Goal: Task Accomplishment & Management: Use online tool/utility

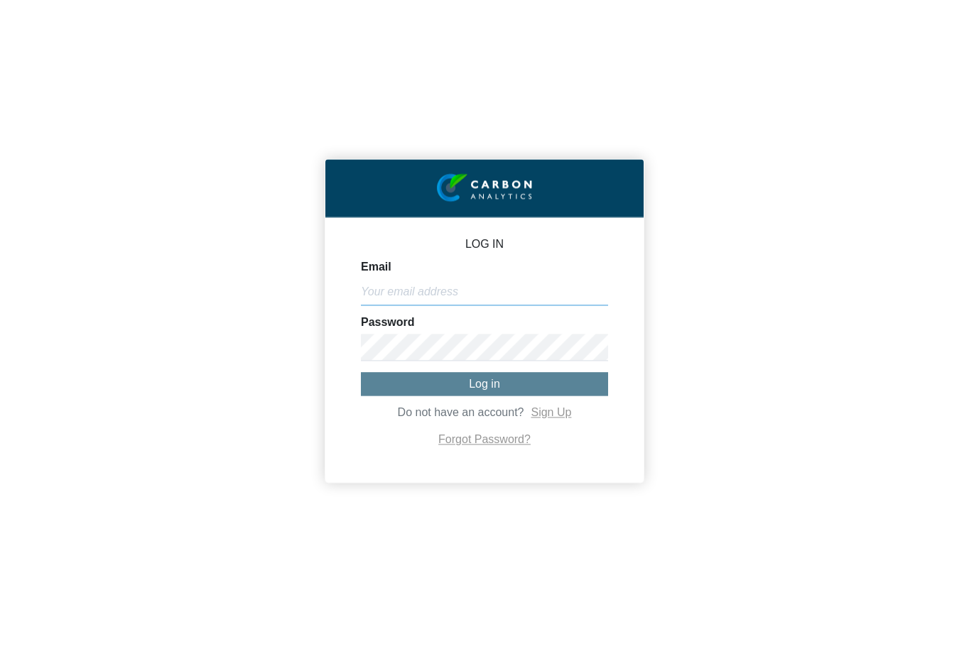
type input "[PERSON_NAME][EMAIL_ADDRESS][DOMAIN_NAME]"
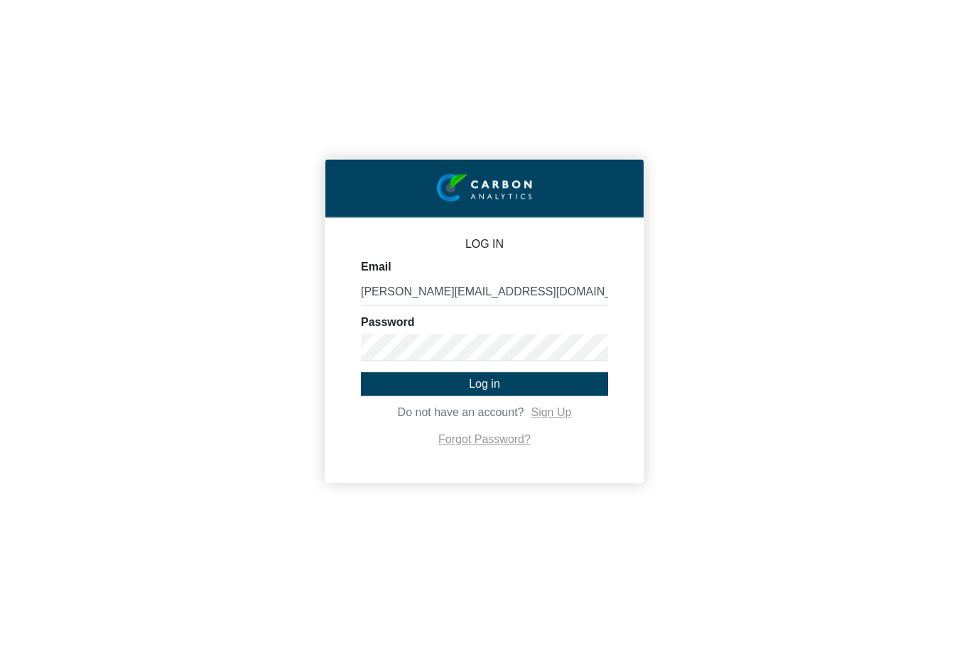
click at [466, 375] on button "Log in" at bounding box center [484, 383] width 247 height 23
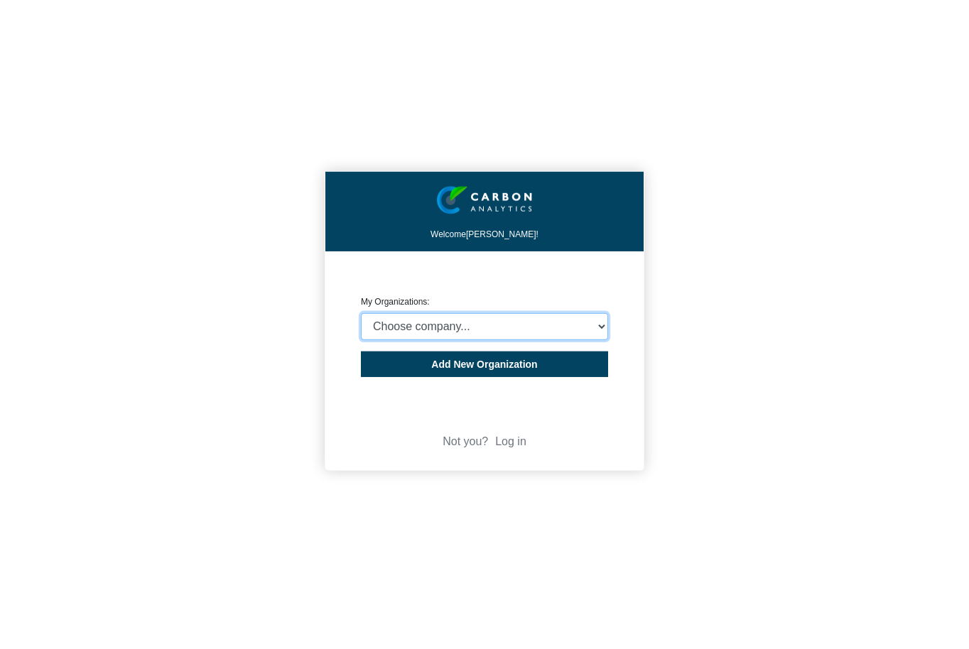
select select "932401"
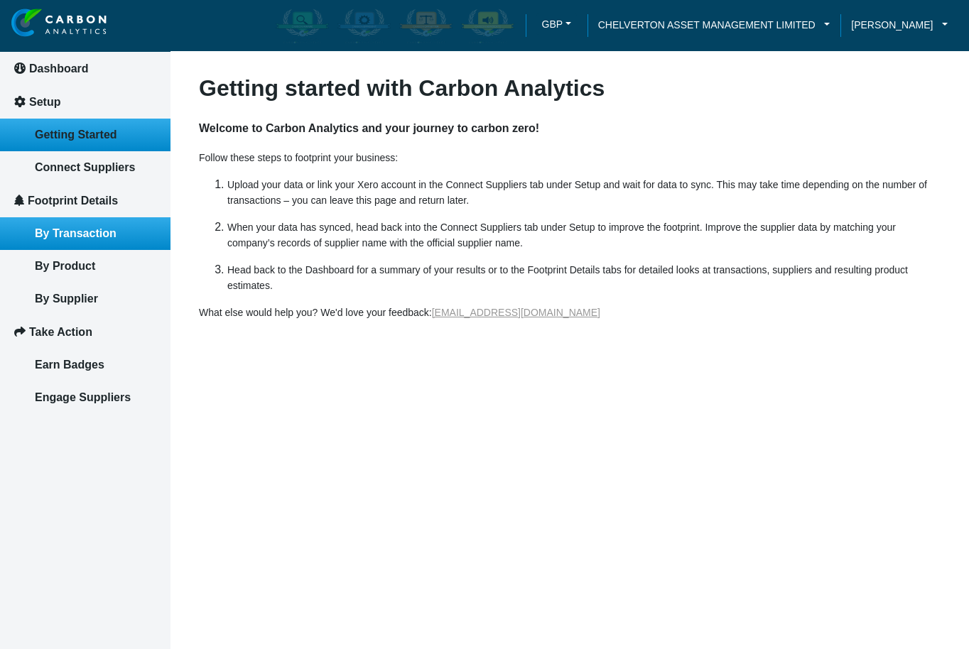
click at [102, 241] on link "By Transaction" at bounding box center [85, 233] width 170 height 33
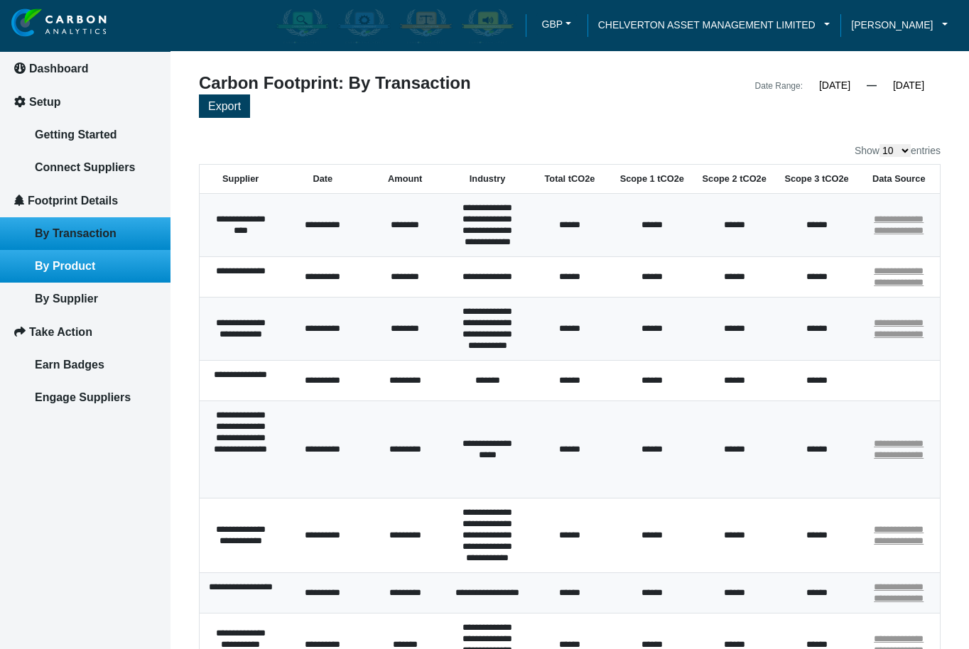
click at [129, 272] on link "By Product" at bounding box center [85, 266] width 170 height 33
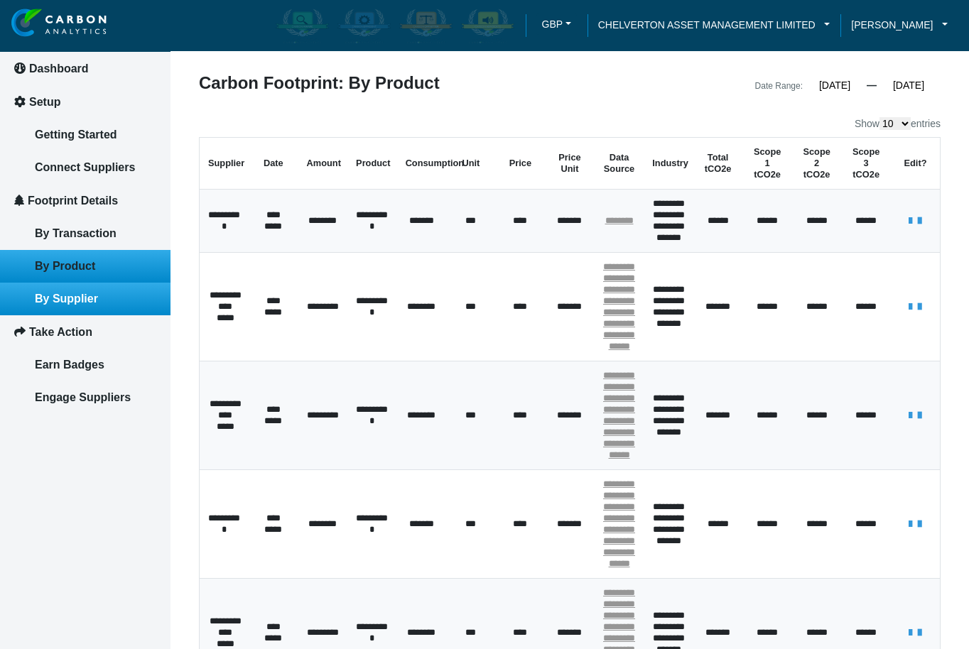
click at [132, 294] on link "By Supplier" at bounding box center [85, 299] width 170 height 33
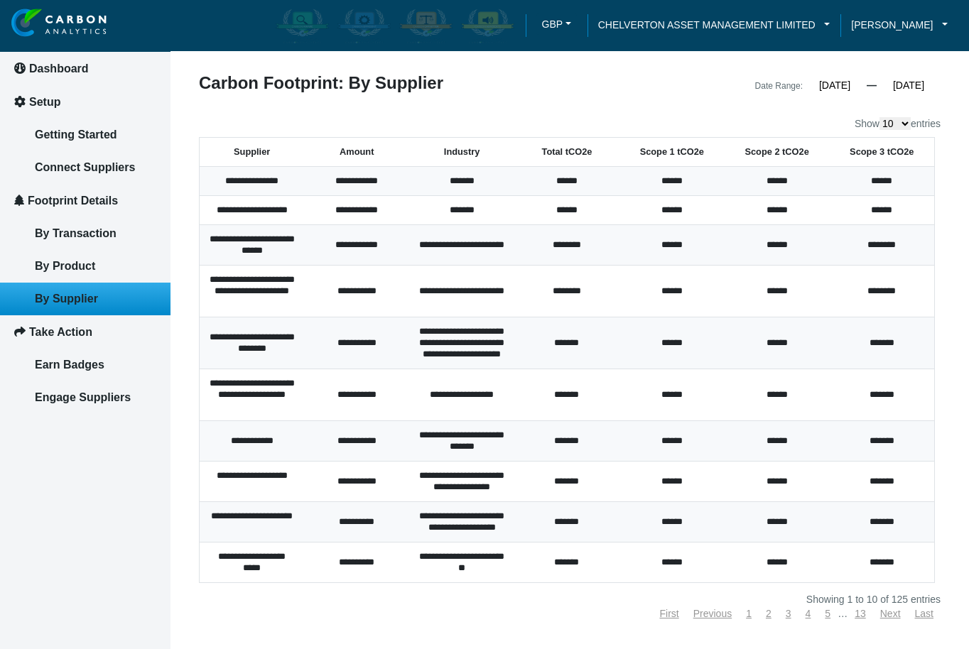
click at [812, 89] on input "[DATE]" at bounding box center [834, 85] width 64 height 13
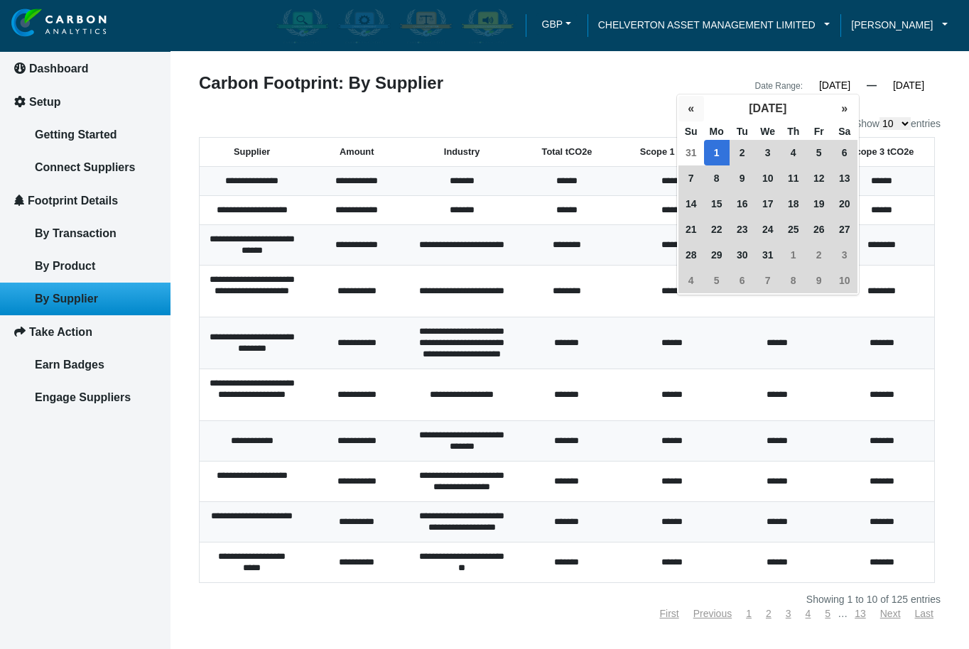
click at [693, 104] on button "«" at bounding box center [691, 109] width 26 height 26
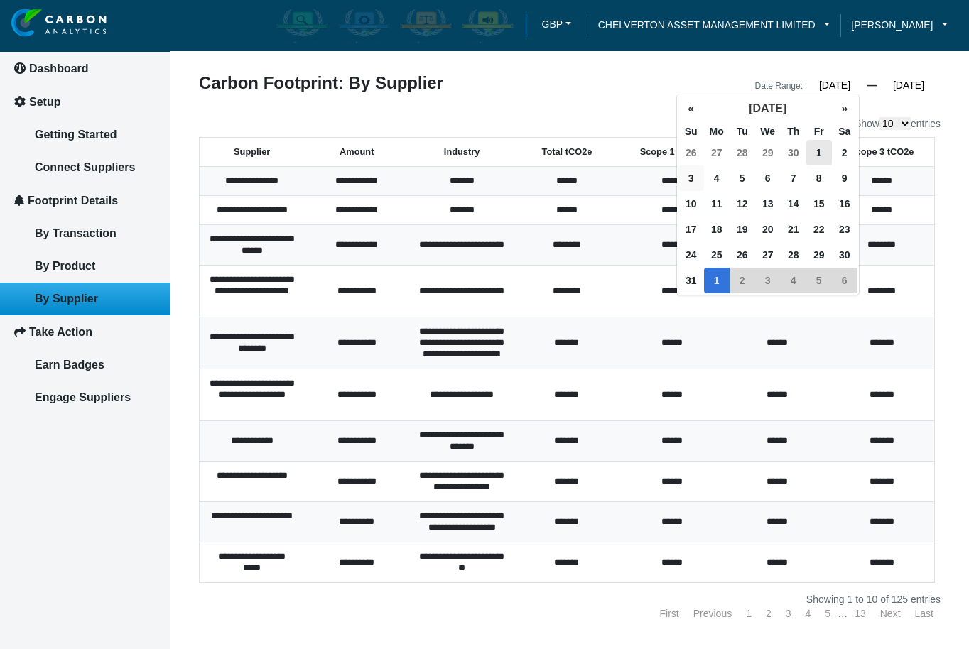
click at [689, 178] on span "3" at bounding box center [691, 178] width 26 height 26
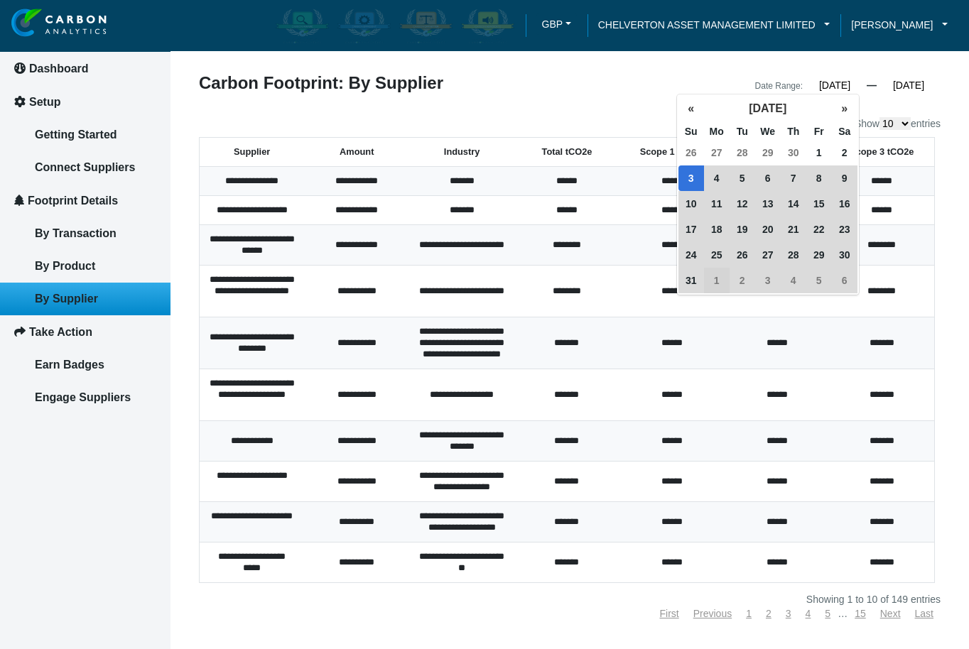
click at [714, 276] on span "1" at bounding box center [717, 281] width 26 height 26
type input "[DATE]"
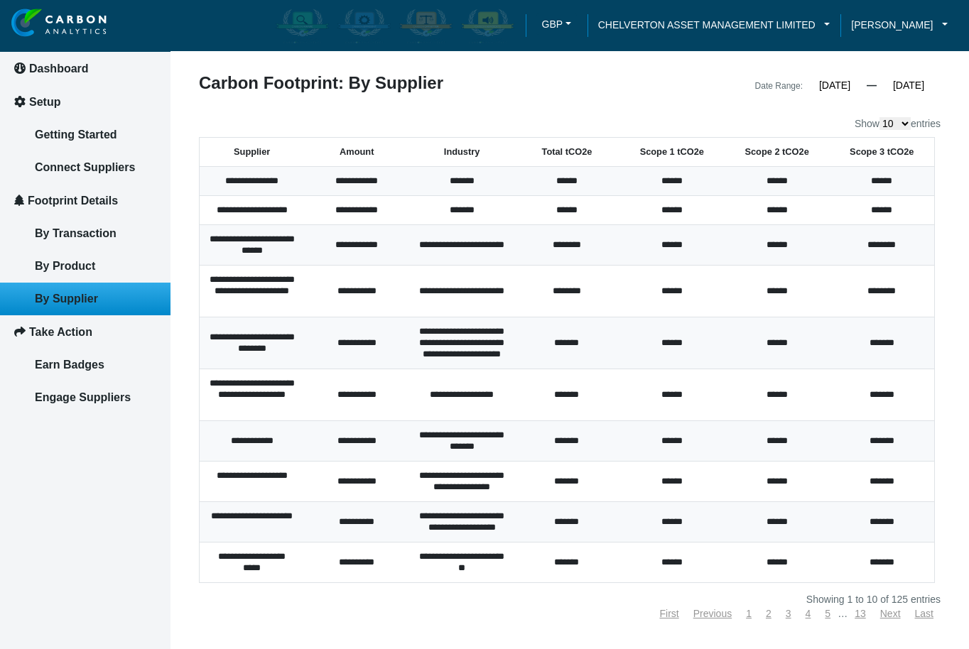
click at [720, 339] on td "******" at bounding box center [671, 343] width 105 height 52
